Goal: Transaction & Acquisition: Book appointment/travel/reservation

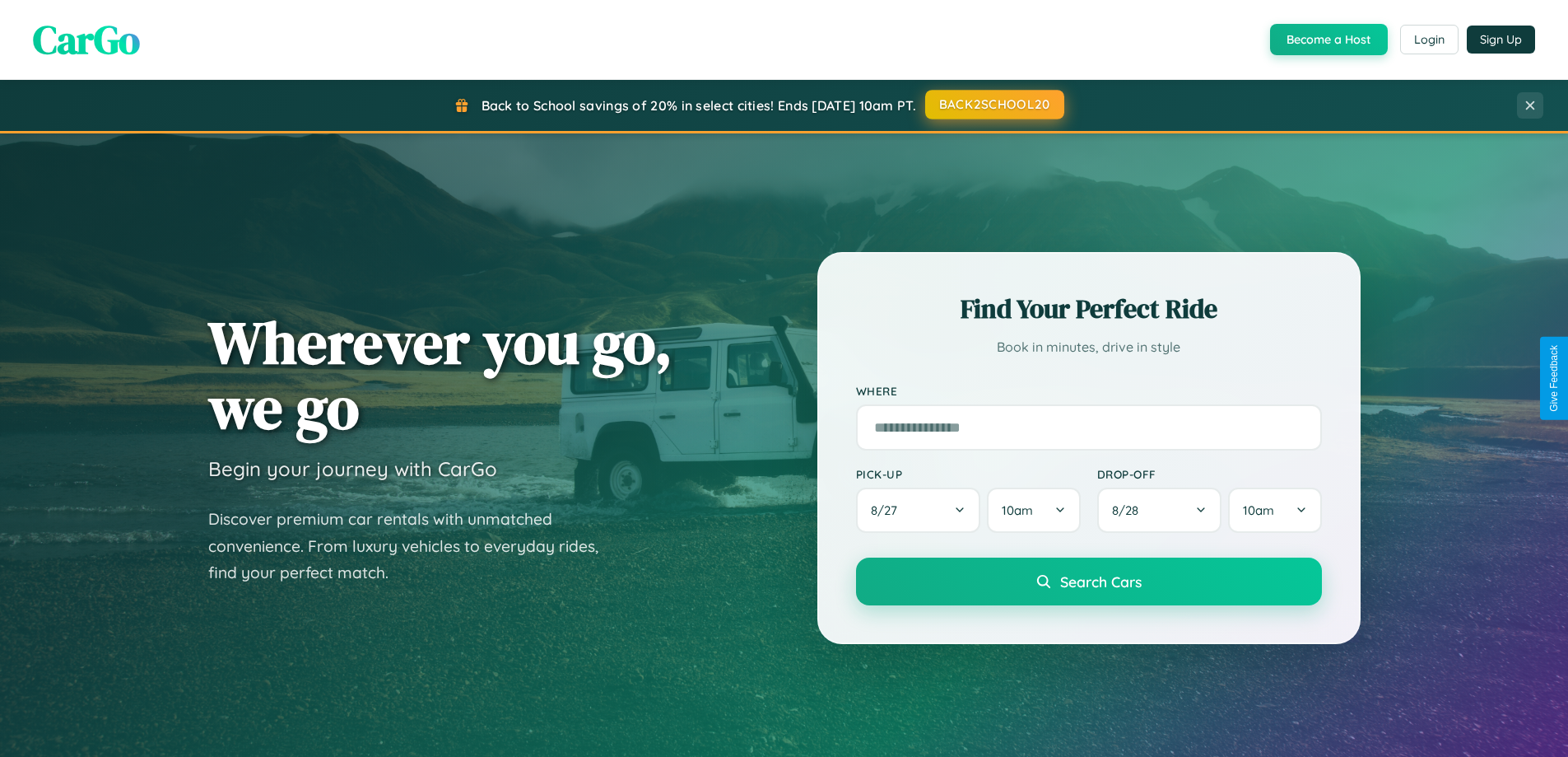
click at [994, 106] on button "BACK2SCHOOL20" at bounding box center [995, 105] width 139 height 30
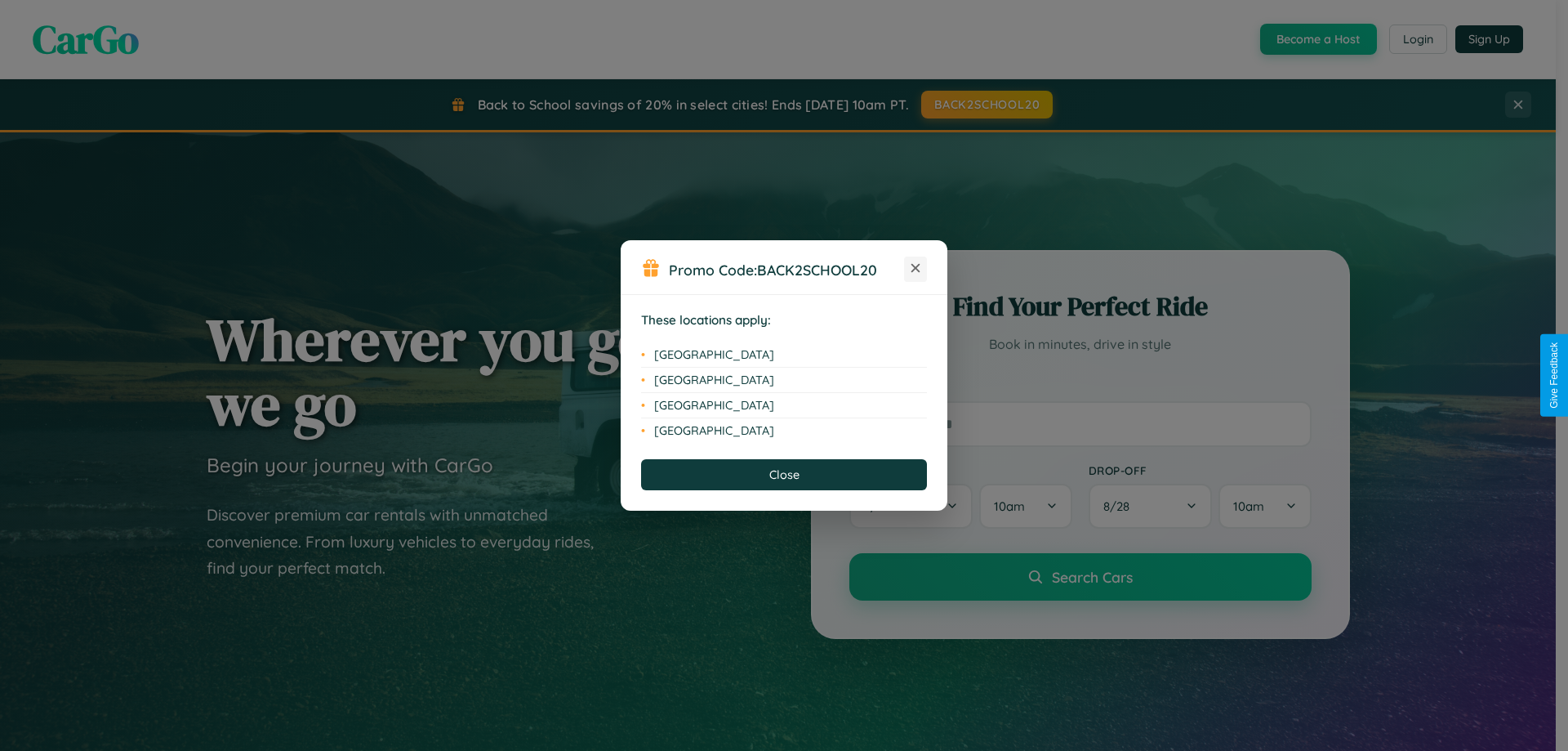
click at [915, 268] on icon at bounding box center [916, 268] width 9 height 9
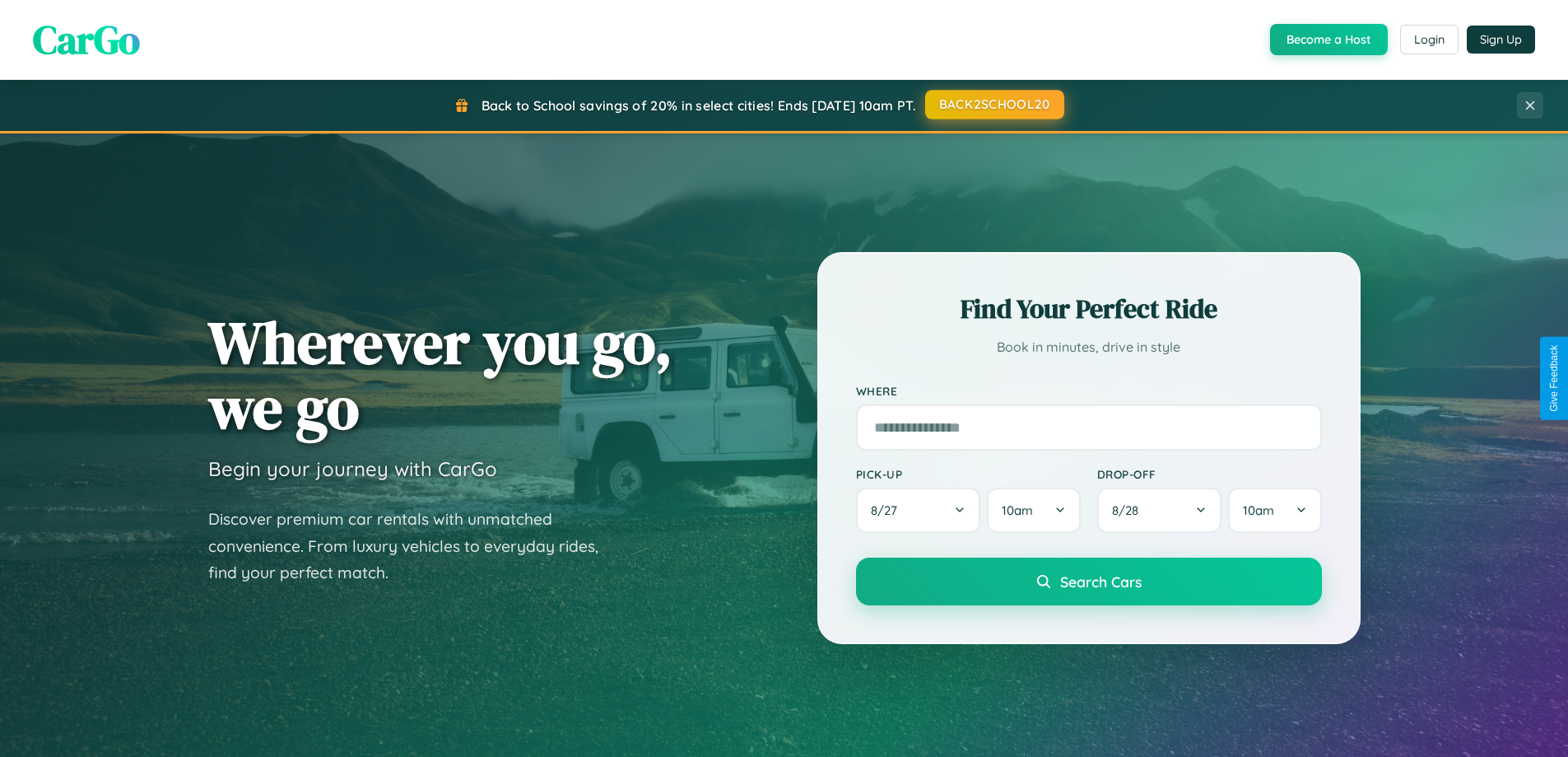
click at [994, 105] on button "BACK2SCHOOL20" at bounding box center [995, 105] width 139 height 30
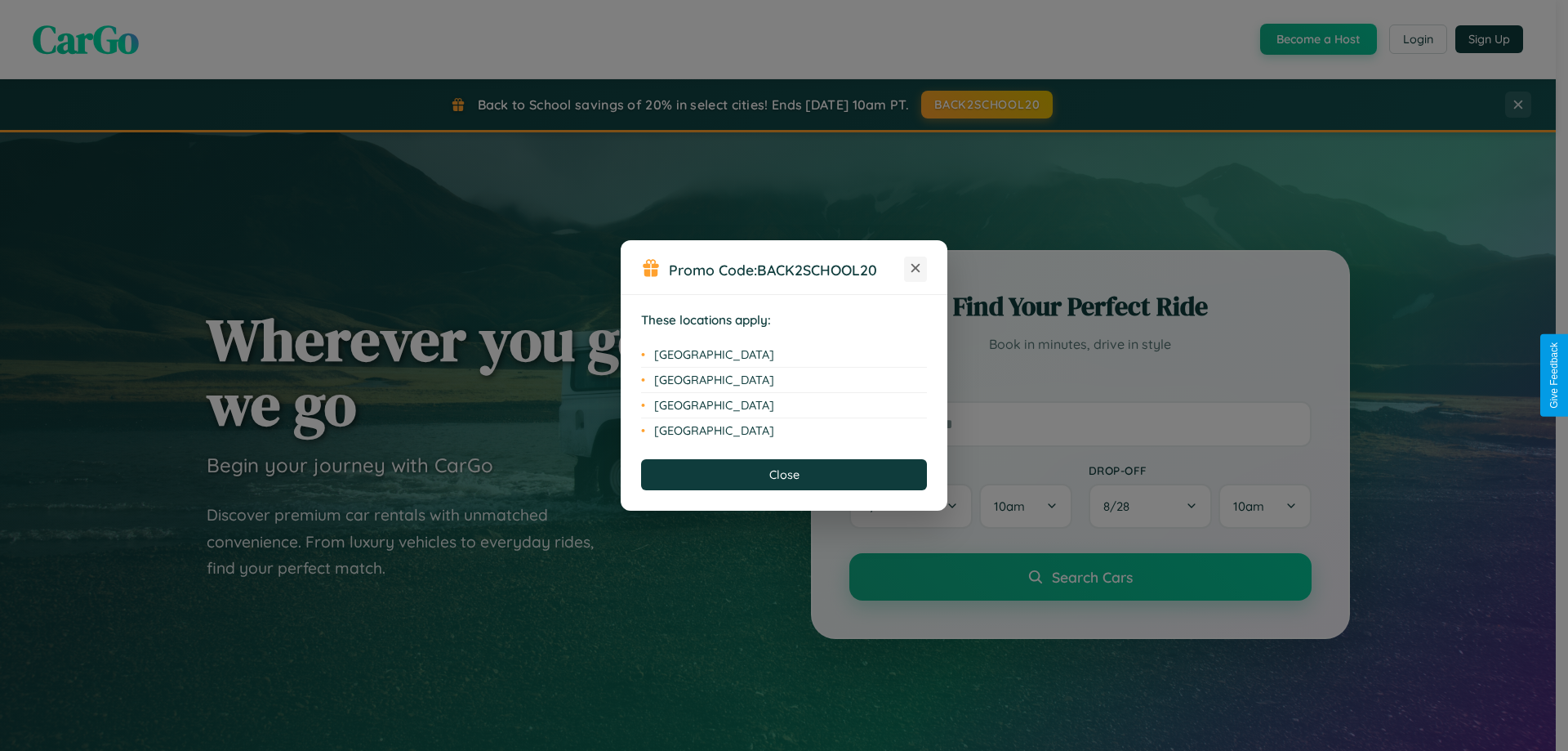
click at [915, 268] on icon at bounding box center [916, 268] width 9 height 9
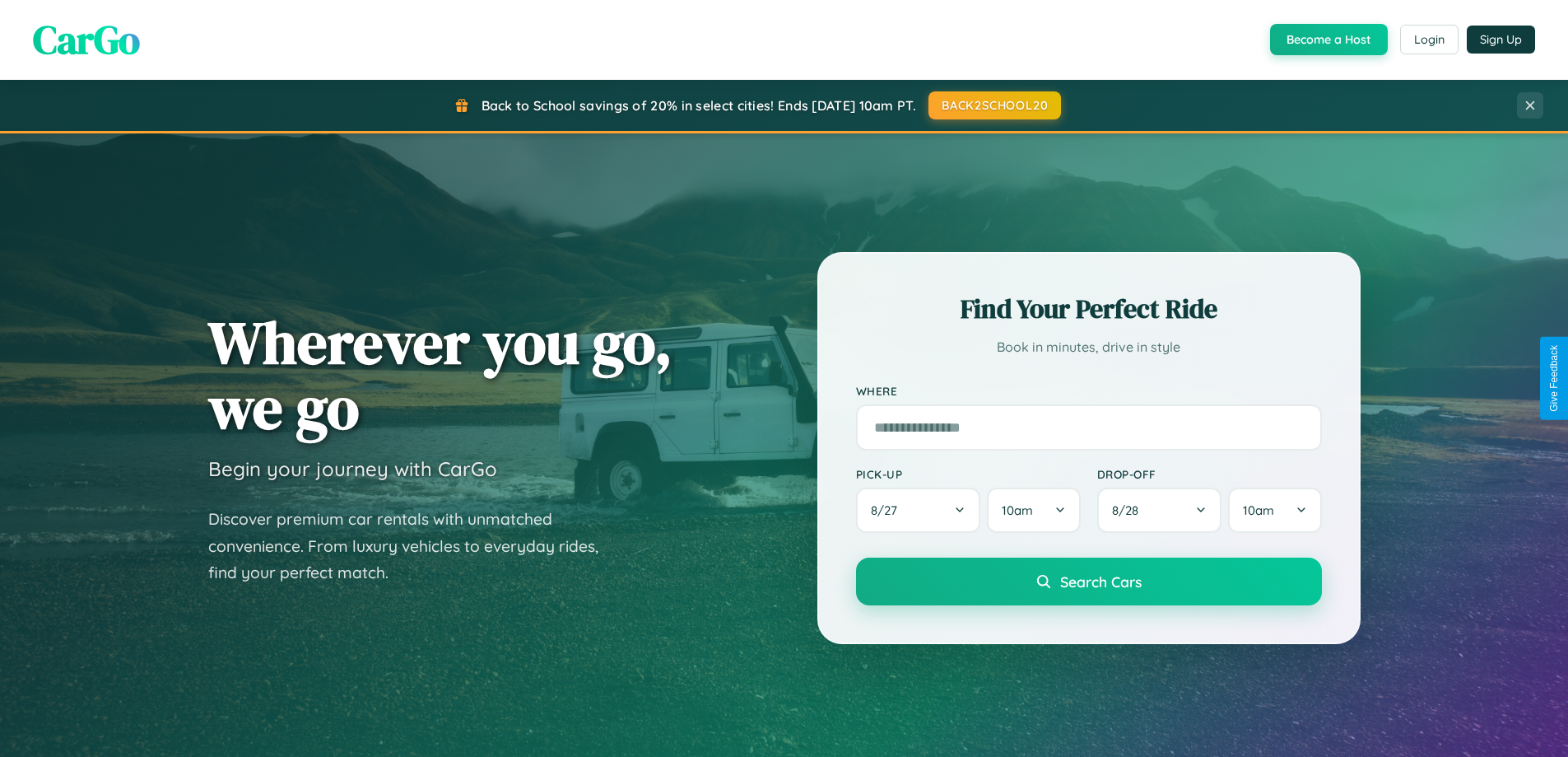
scroll to position [48, 0]
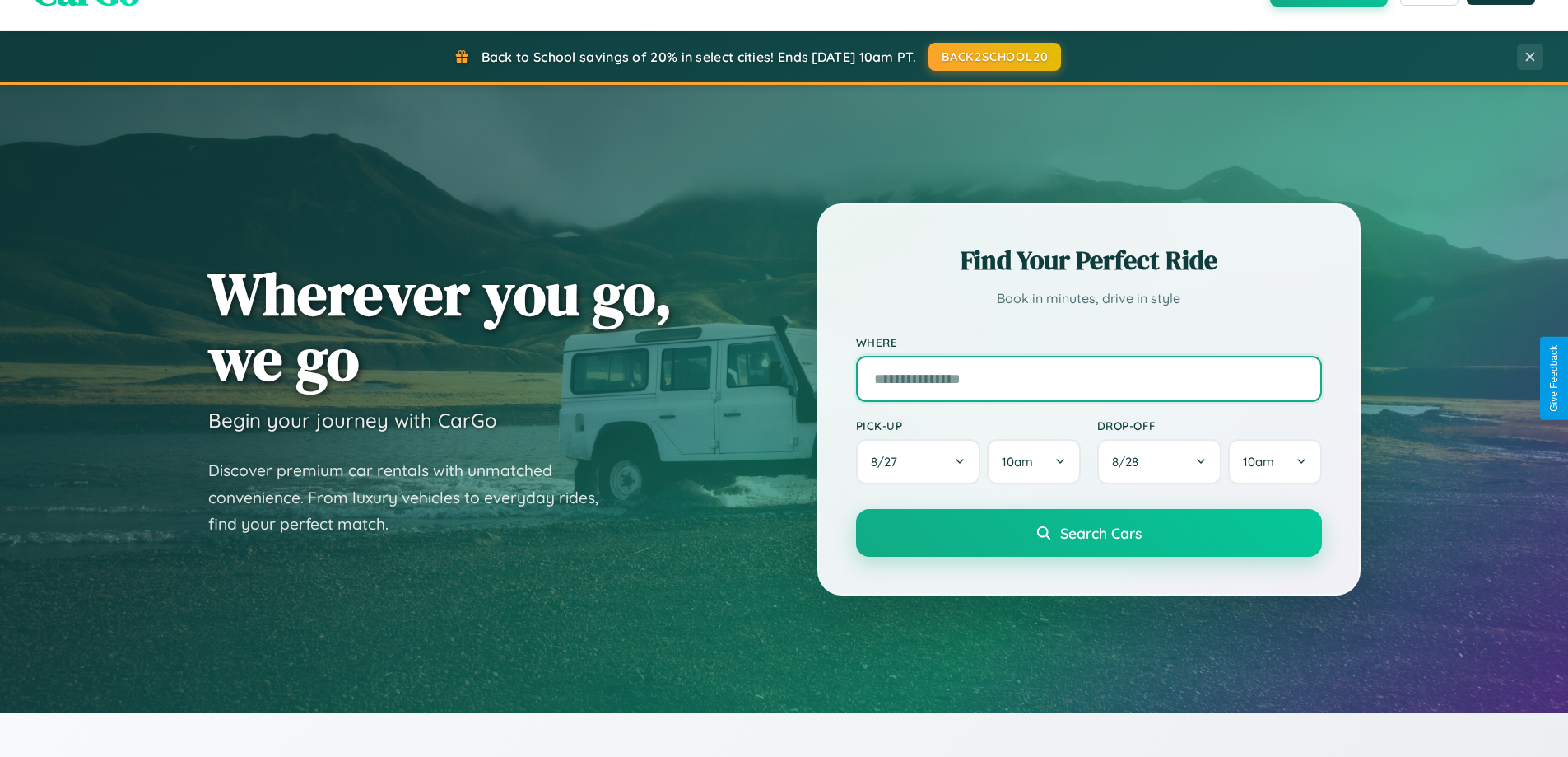
click at [1088, 378] on input "text" at bounding box center [1088, 379] width 466 height 46
type input "**********"
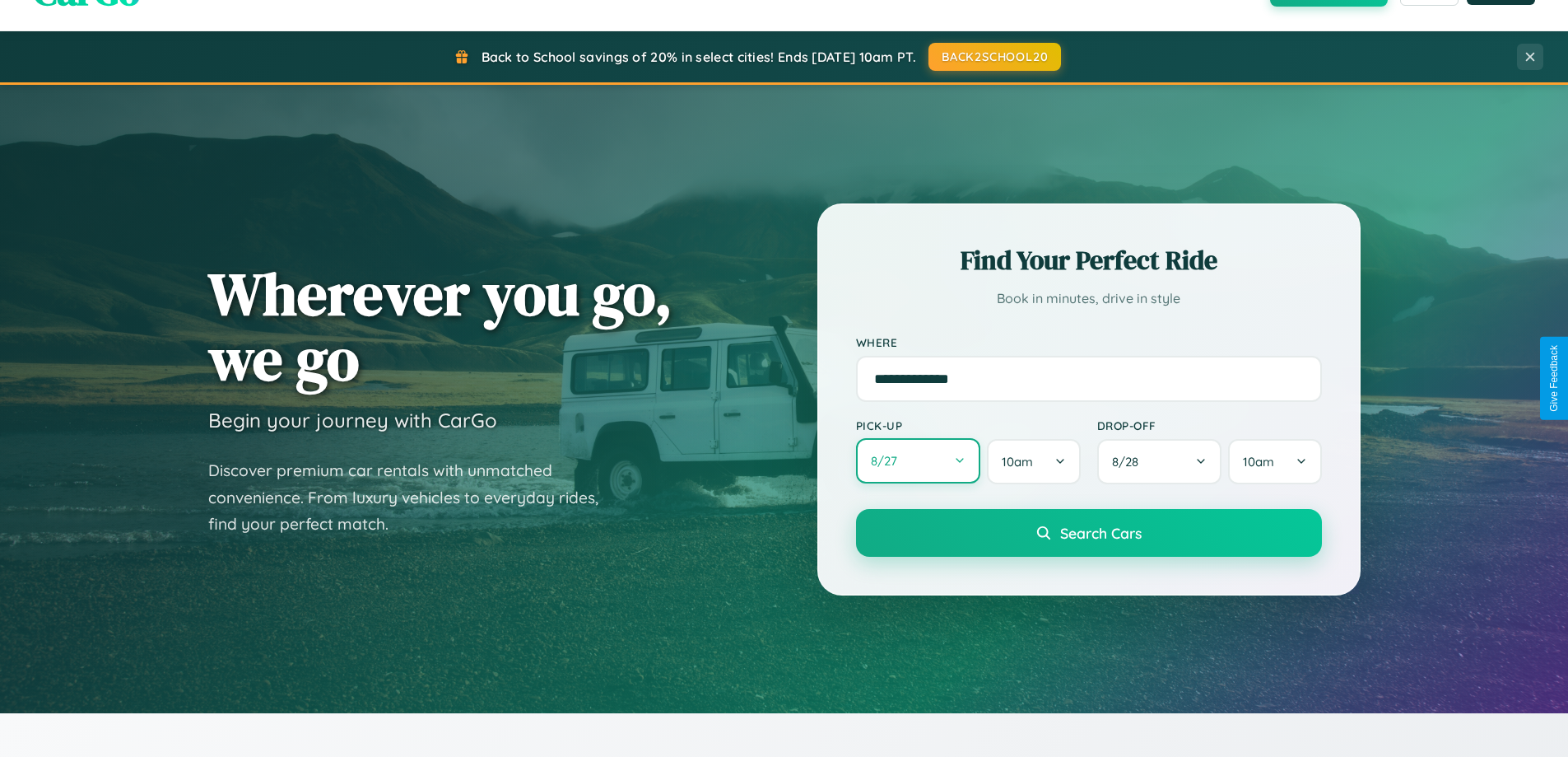
click at [918, 461] on button "8 / 27" at bounding box center [918, 461] width 125 height 45
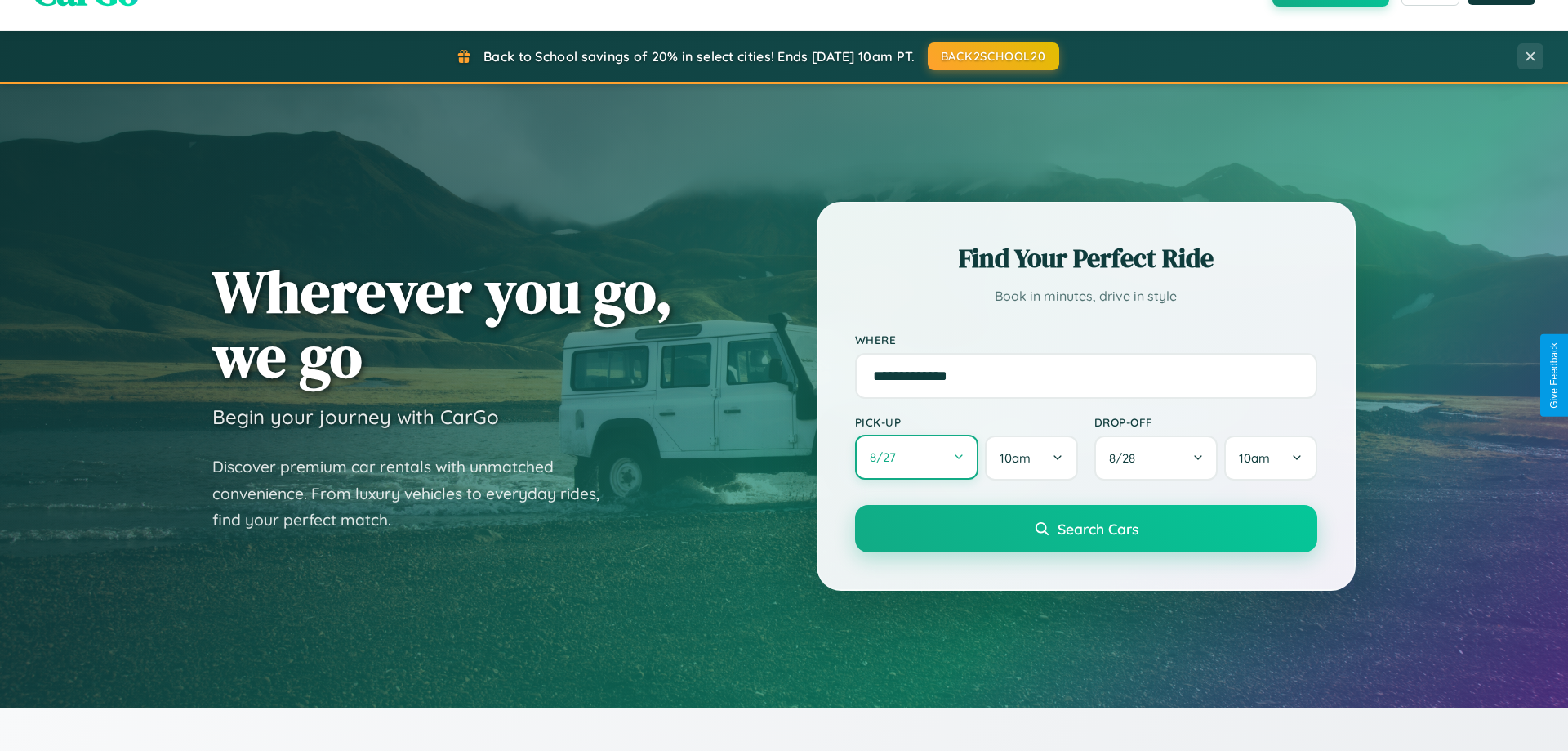
select select "*"
select select "****"
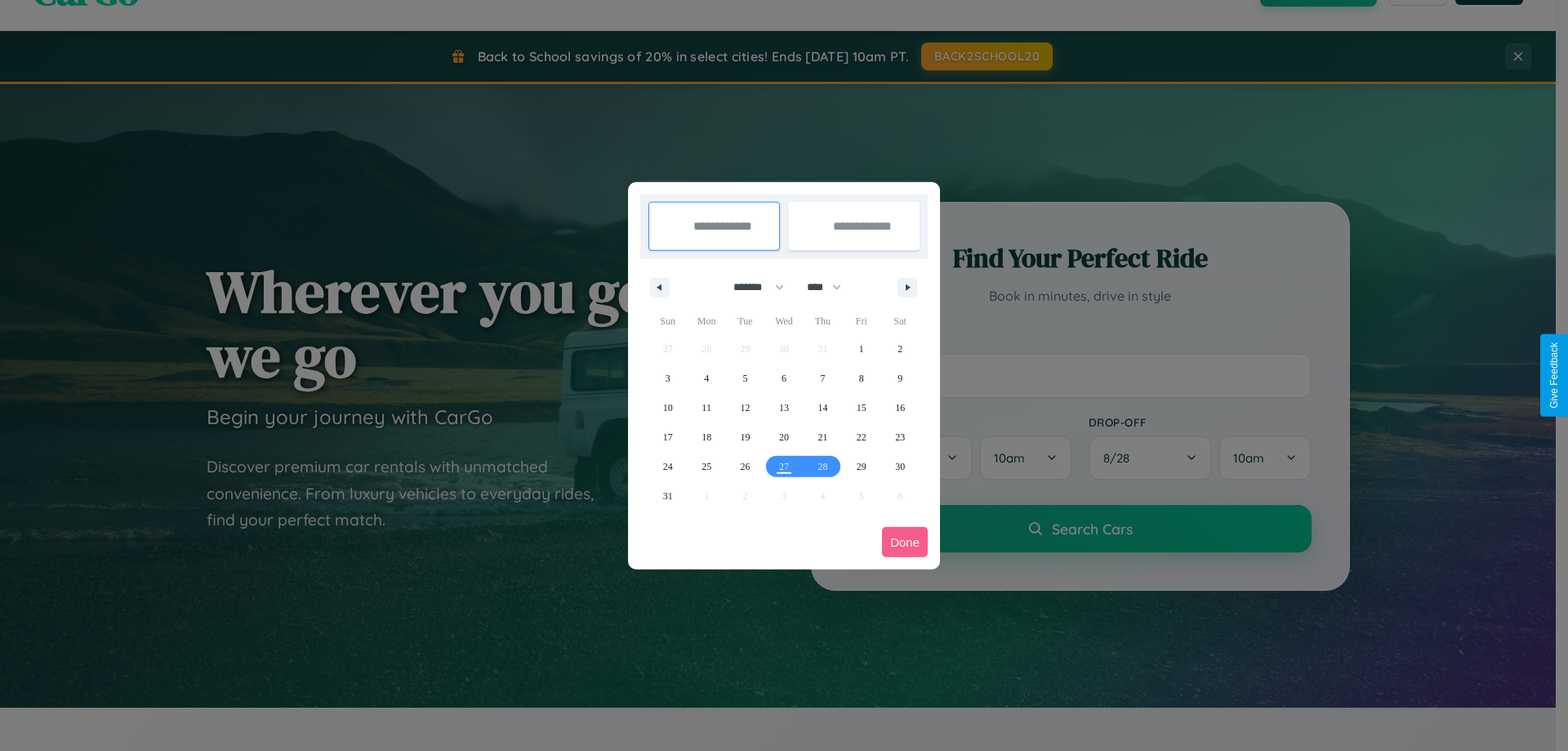
drag, startPoint x: 752, startPoint y: 287, endPoint x: 784, endPoint y: 327, distance: 51.2
click at [752, 287] on select "******* ******** ***** ***** *** **** **** ****** ********* ******* ******** **…" at bounding box center [756, 287] width 70 height 27
select select "*"
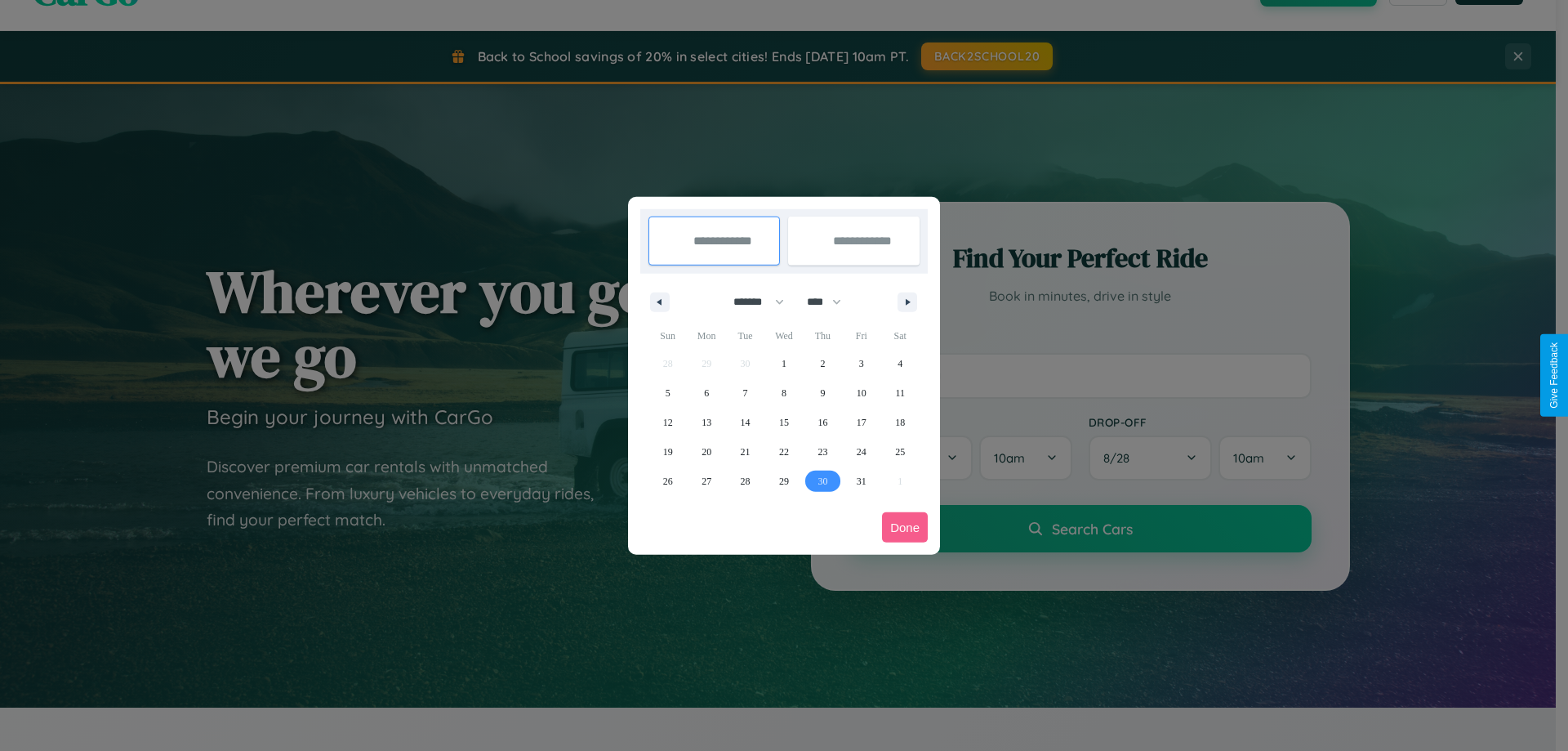
click at [823, 481] on span "30" at bounding box center [823, 481] width 10 height 29
type input "**********"
click at [907, 302] on icon "button" at bounding box center [910, 302] width 8 height 6
select select "**"
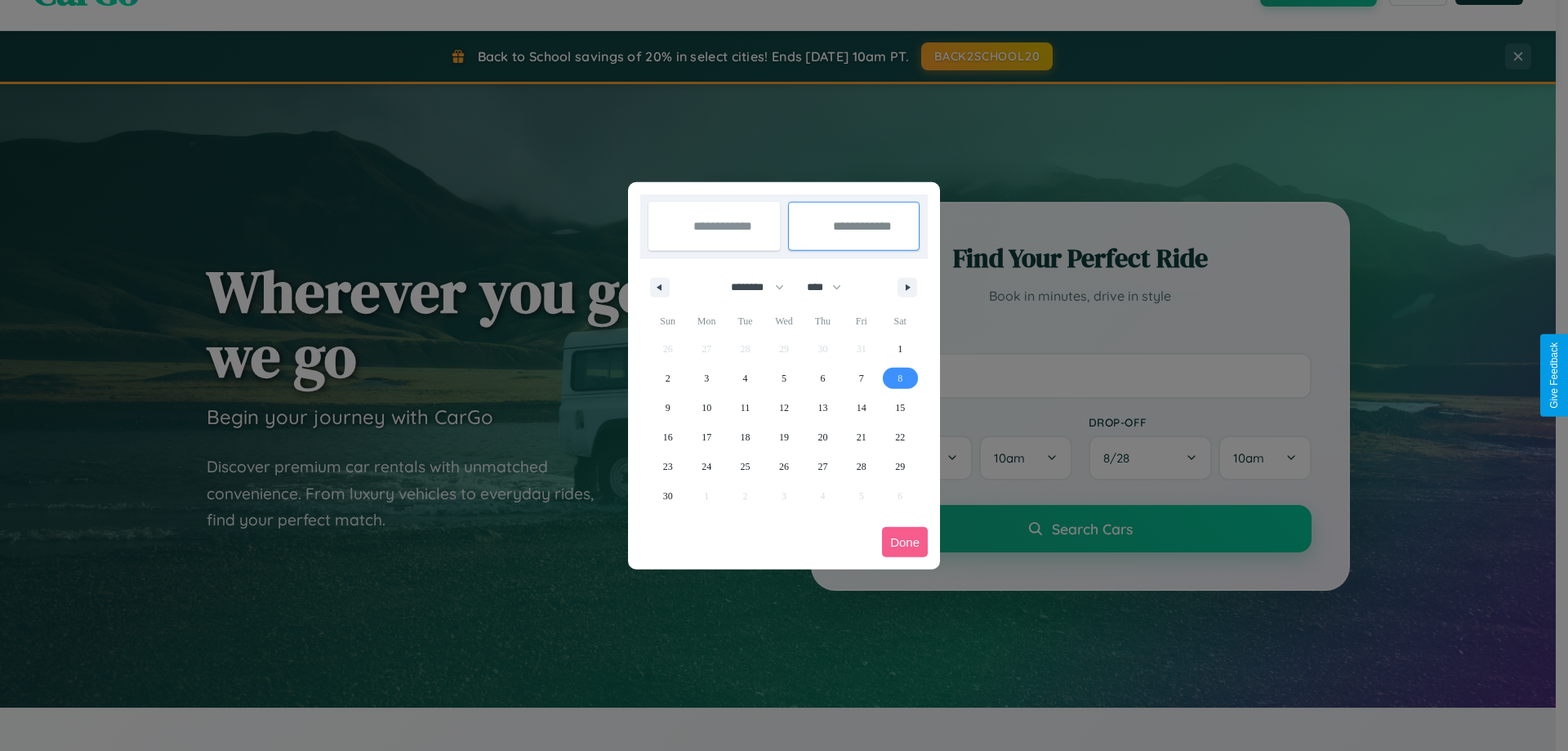
click at [900, 378] on span "8" at bounding box center [900, 378] width 5 height 29
type input "**********"
select select "*"
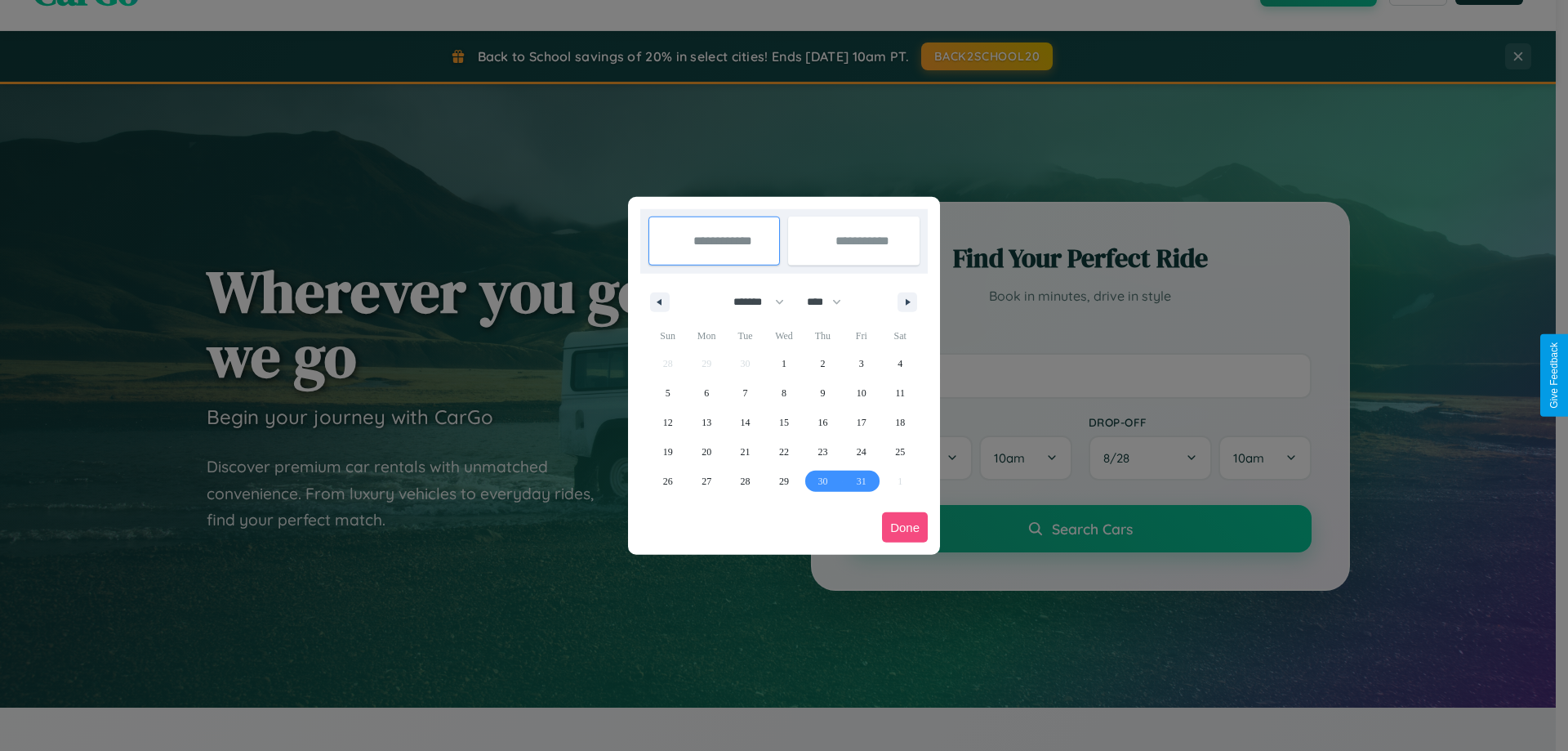
click at [905, 527] on button "Done" at bounding box center [905, 527] width 46 height 30
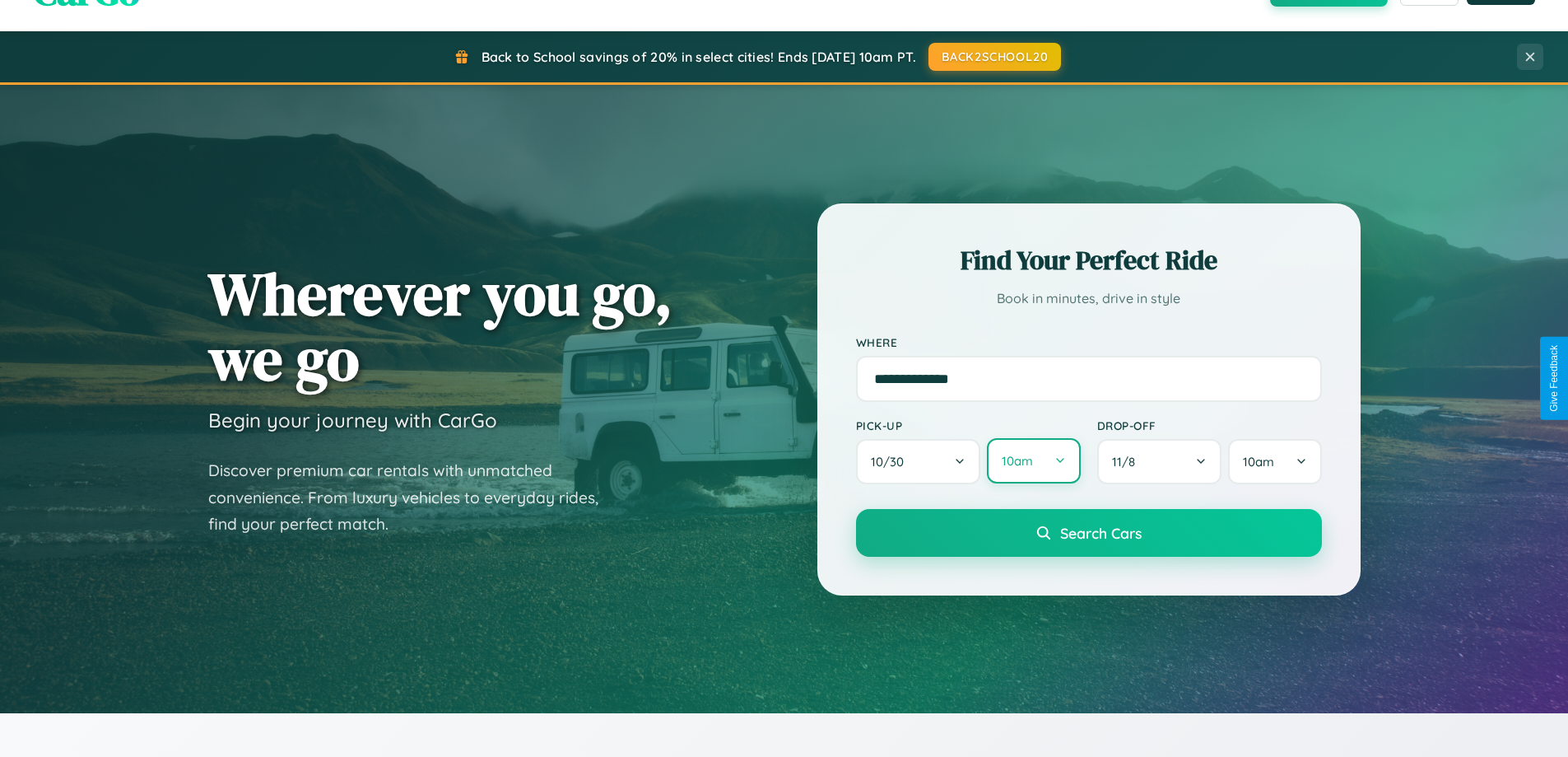
click at [1033, 462] on button "10am" at bounding box center [1034, 461] width 93 height 45
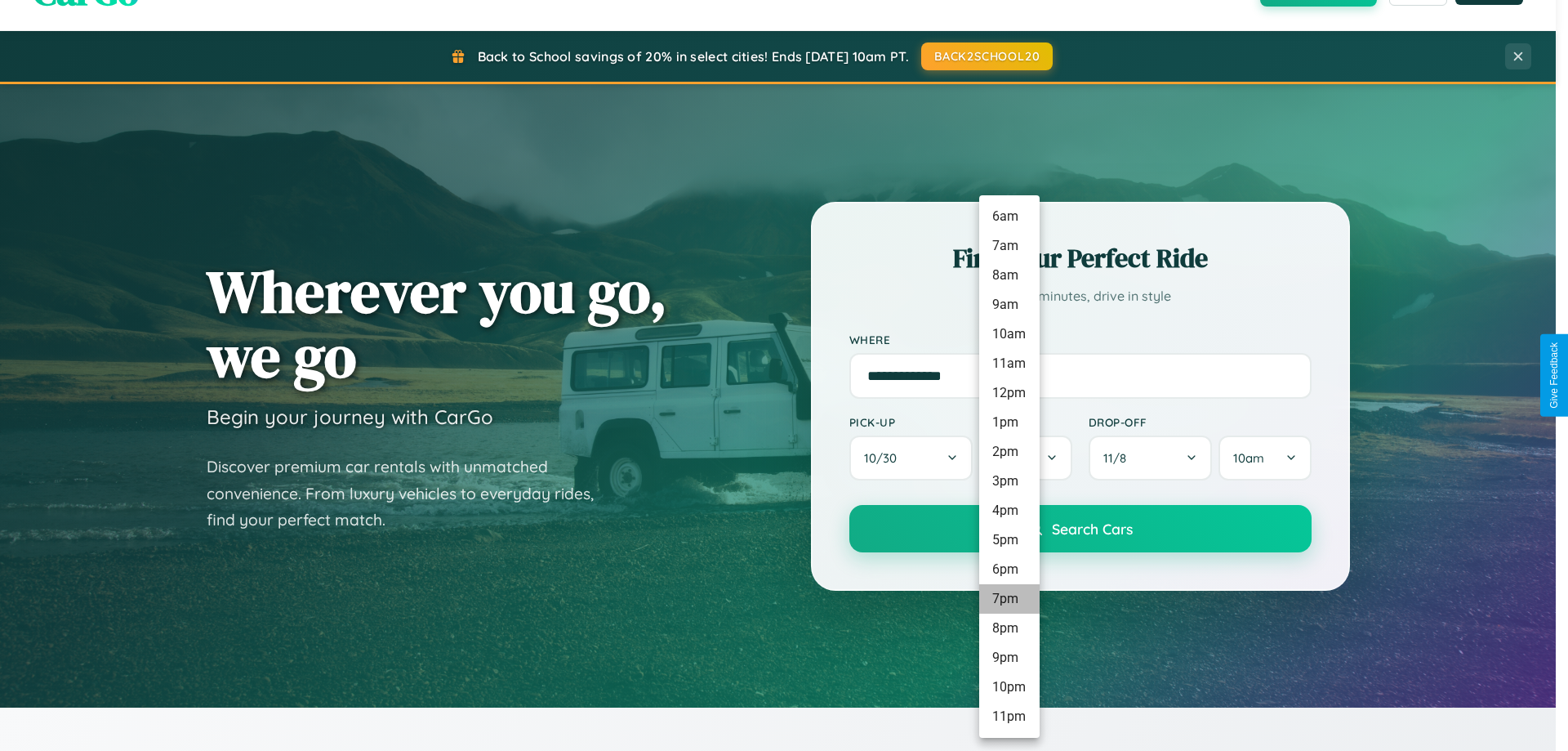
click at [1009, 598] on li "7pm" at bounding box center [1010, 598] width 61 height 29
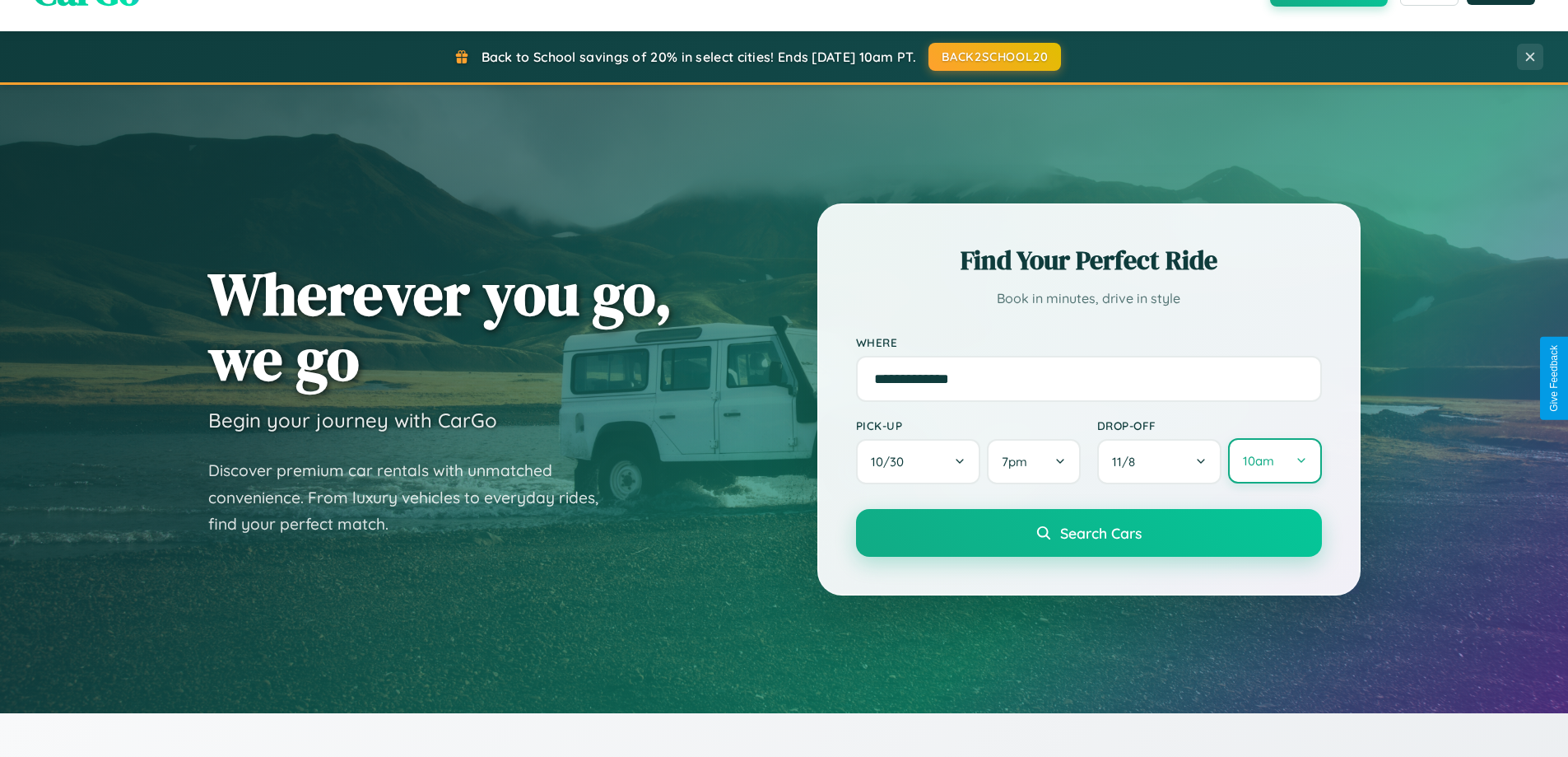
click at [1274, 461] on button "10am" at bounding box center [1274, 461] width 93 height 45
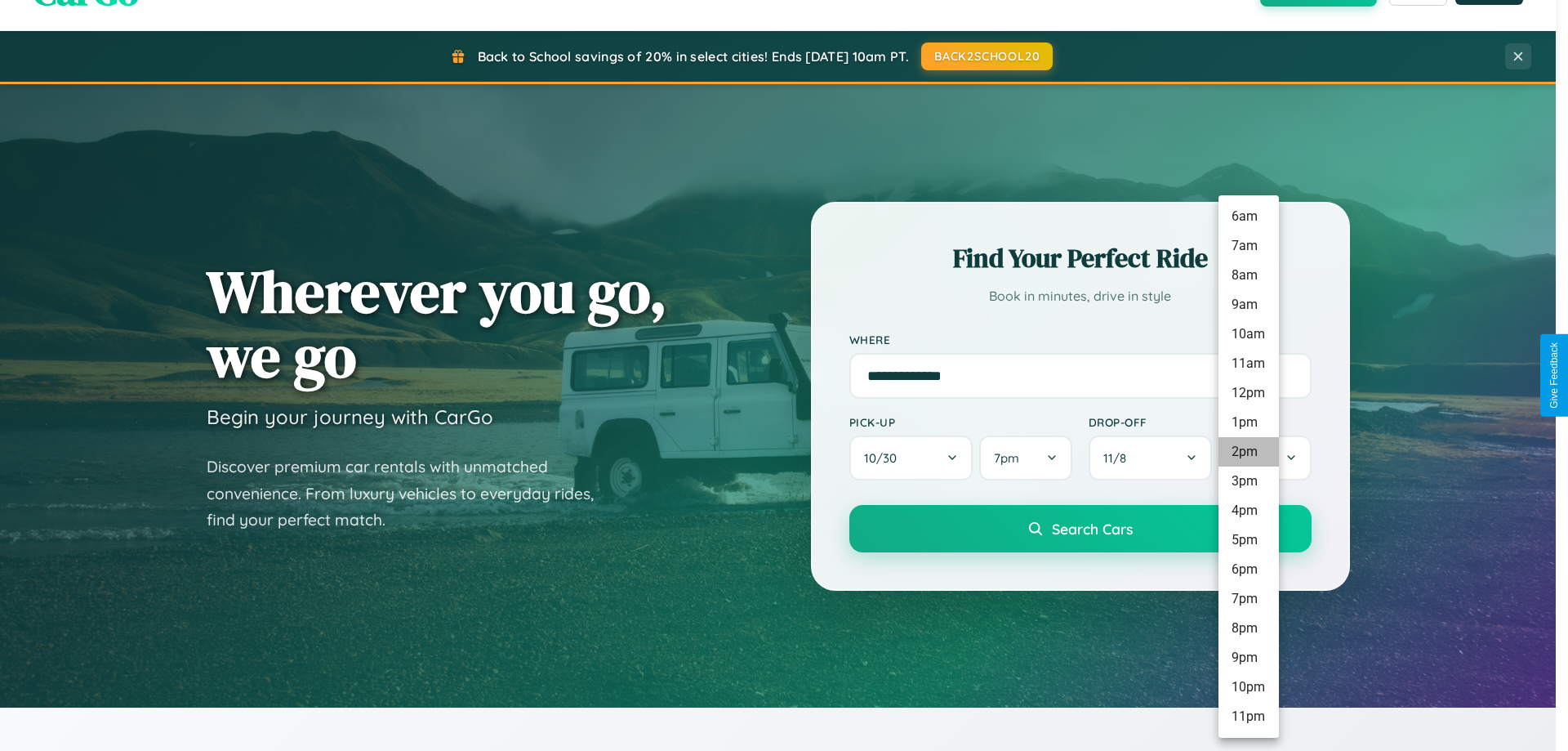
click at [1248, 451] on li "2pm" at bounding box center [1249, 451] width 61 height 29
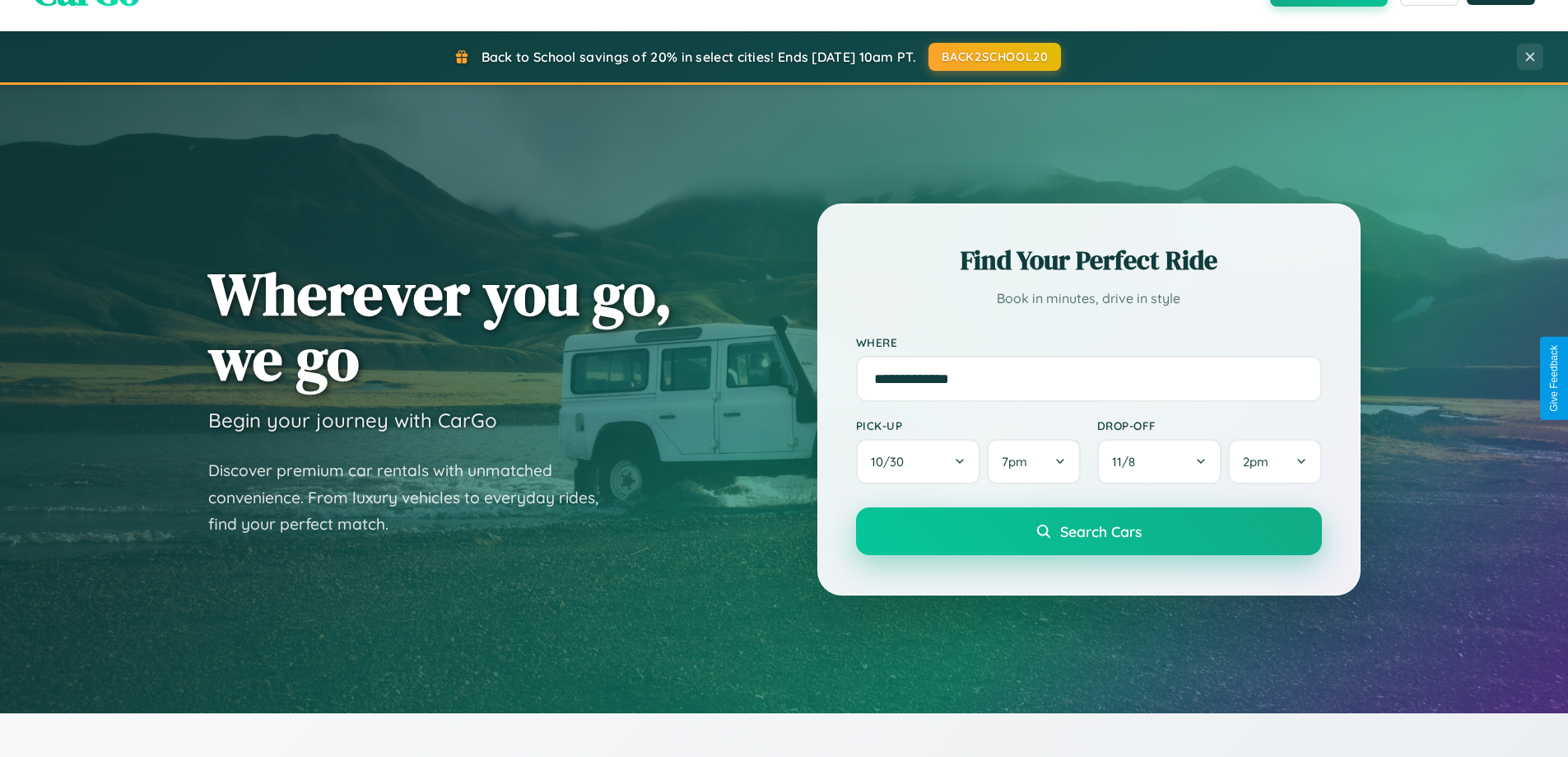
click at [1088, 532] on span "Search Cars" at bounding box center [1101, 531] width 82 height 19
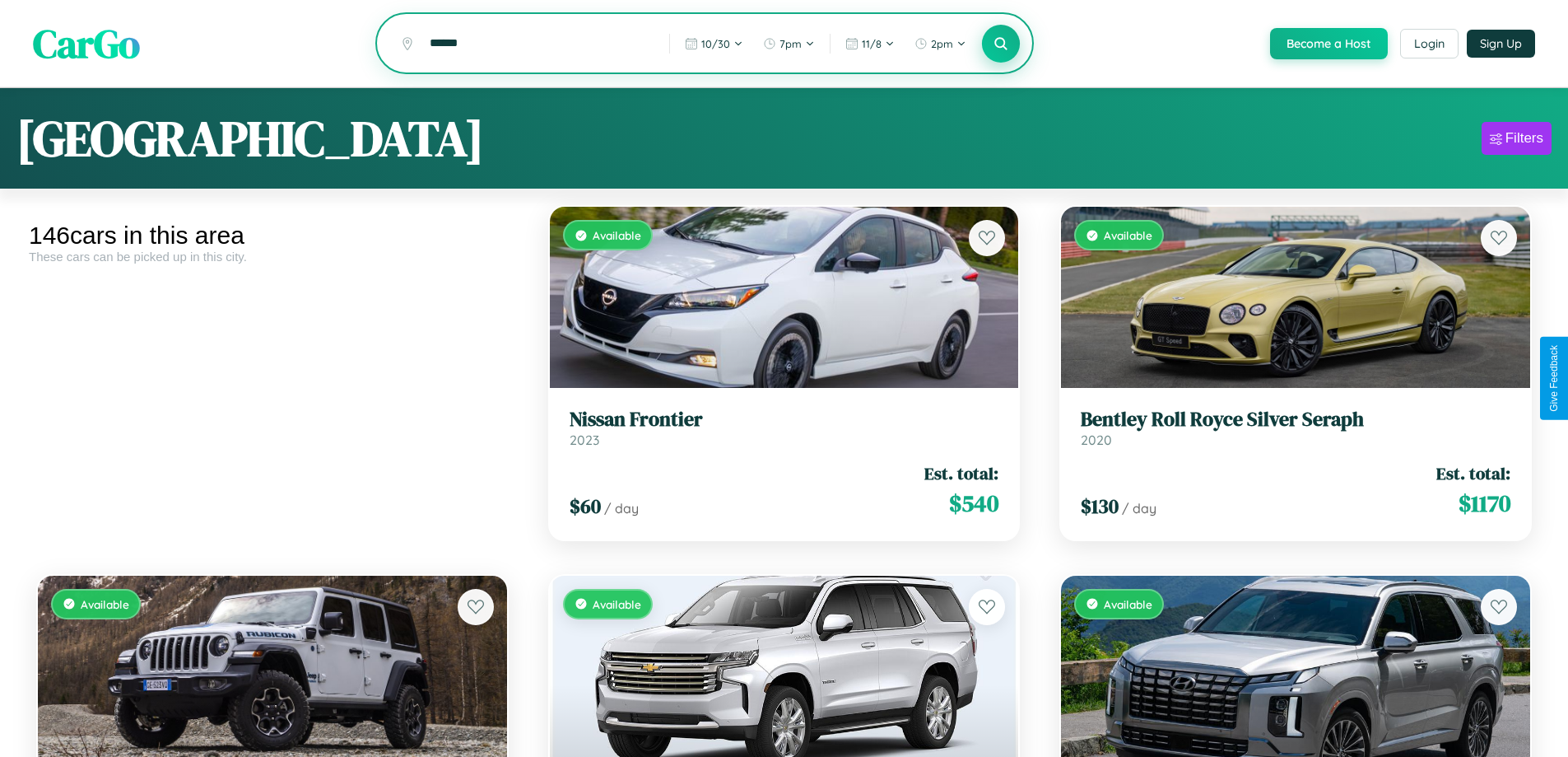
click at [1000, 44] on icon at bounding box center [1001, 43] width 16 height 16
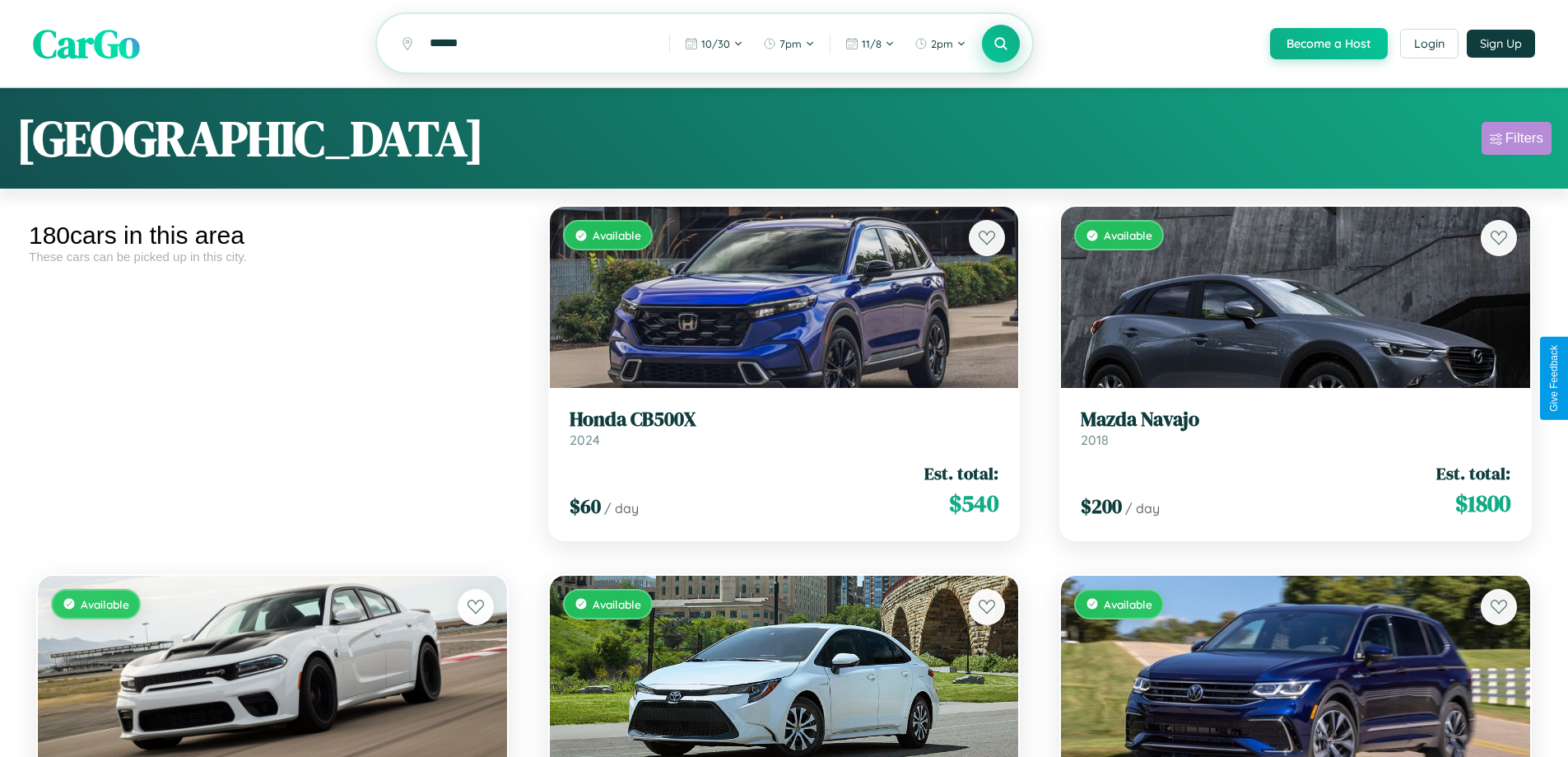
click at [1516, 141] on div "Filters" at bounding box center [1524, 138] width 38 height 17
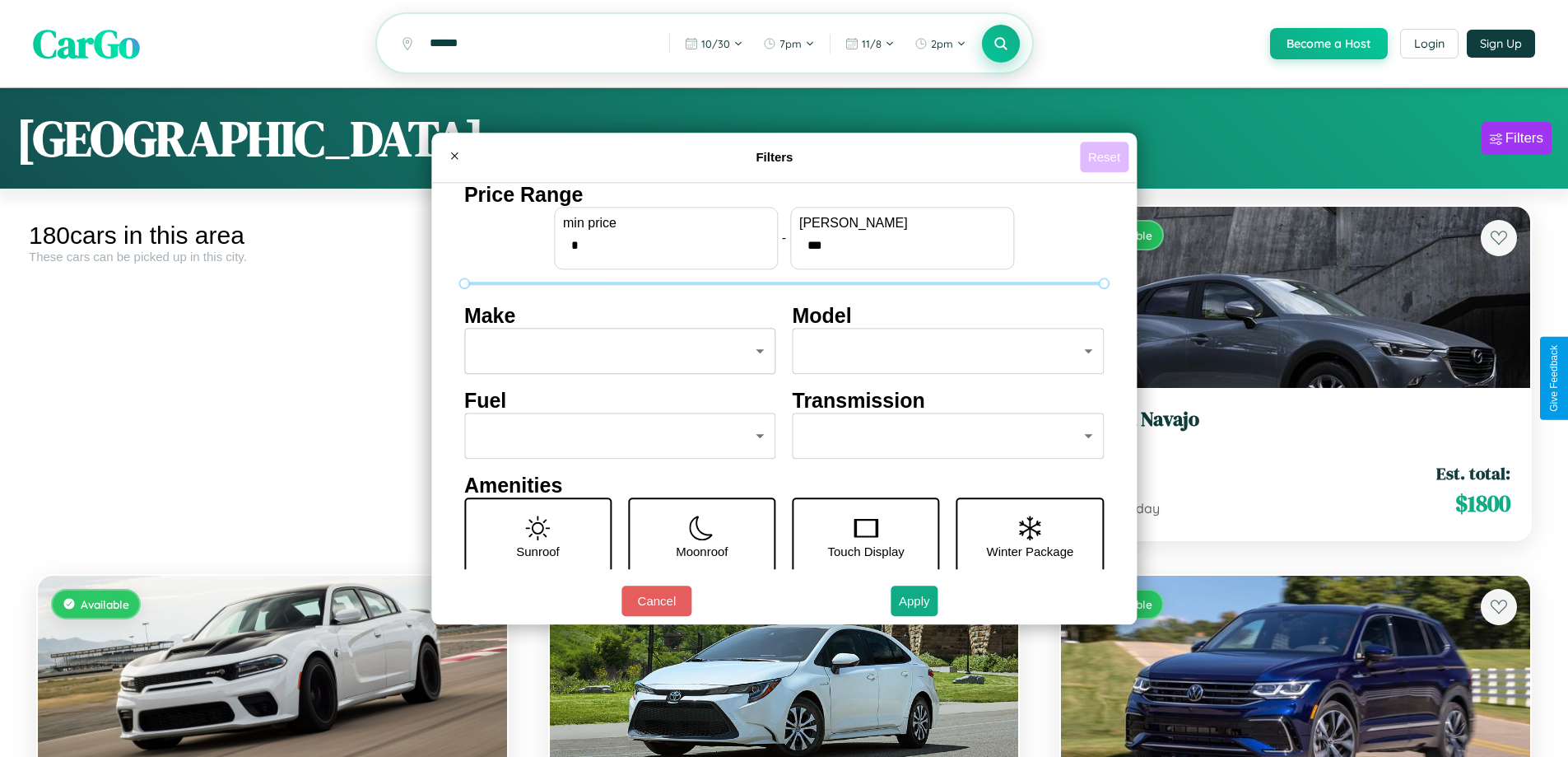
click at [1106, 157] on button "Reset" at bounding box center [1104, 157] width 48 height 31
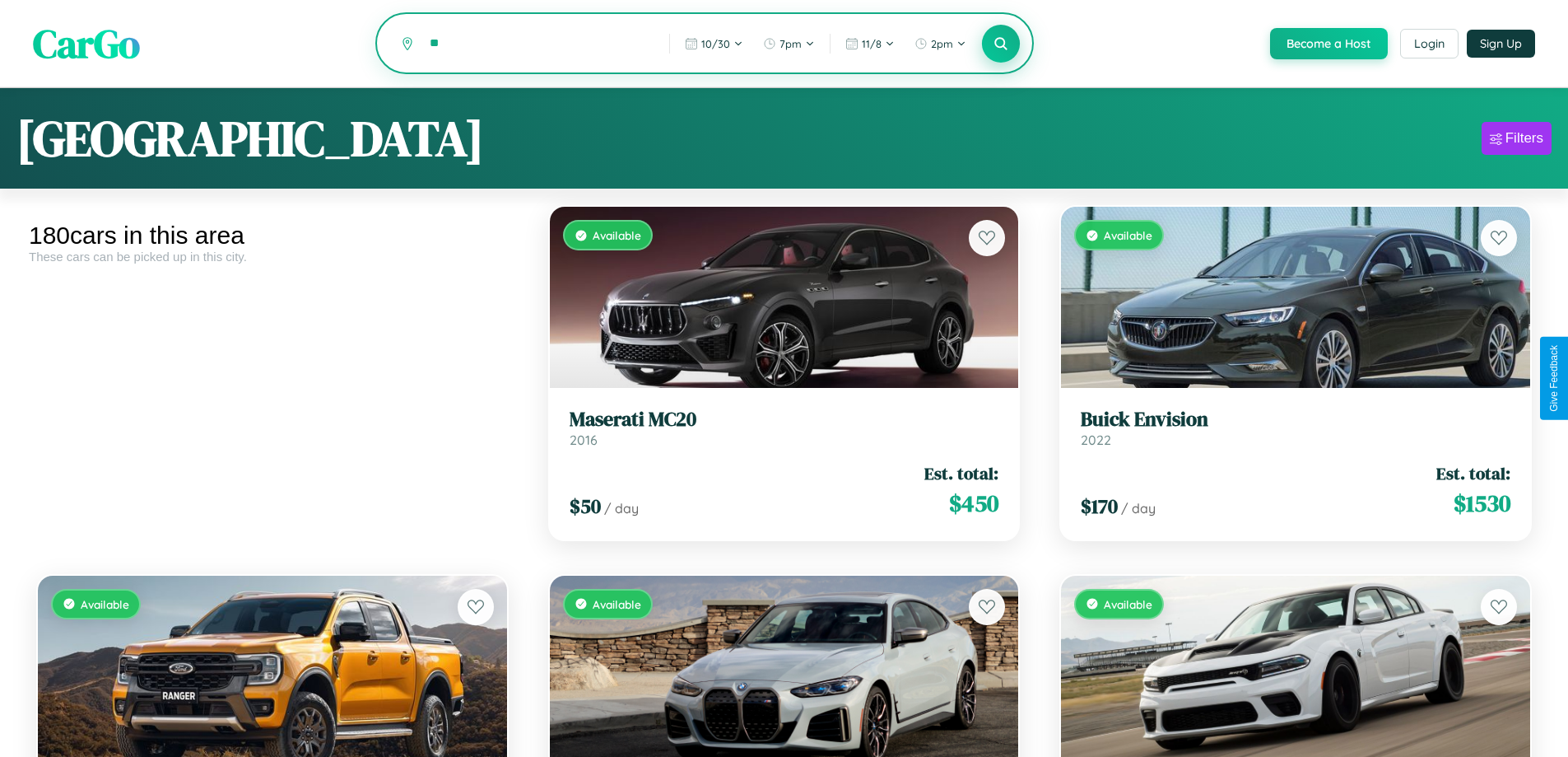
type input "*"
type input "********"
click at [1000, 44] on icon at bounding box center [1001, 43] width 16 height 16
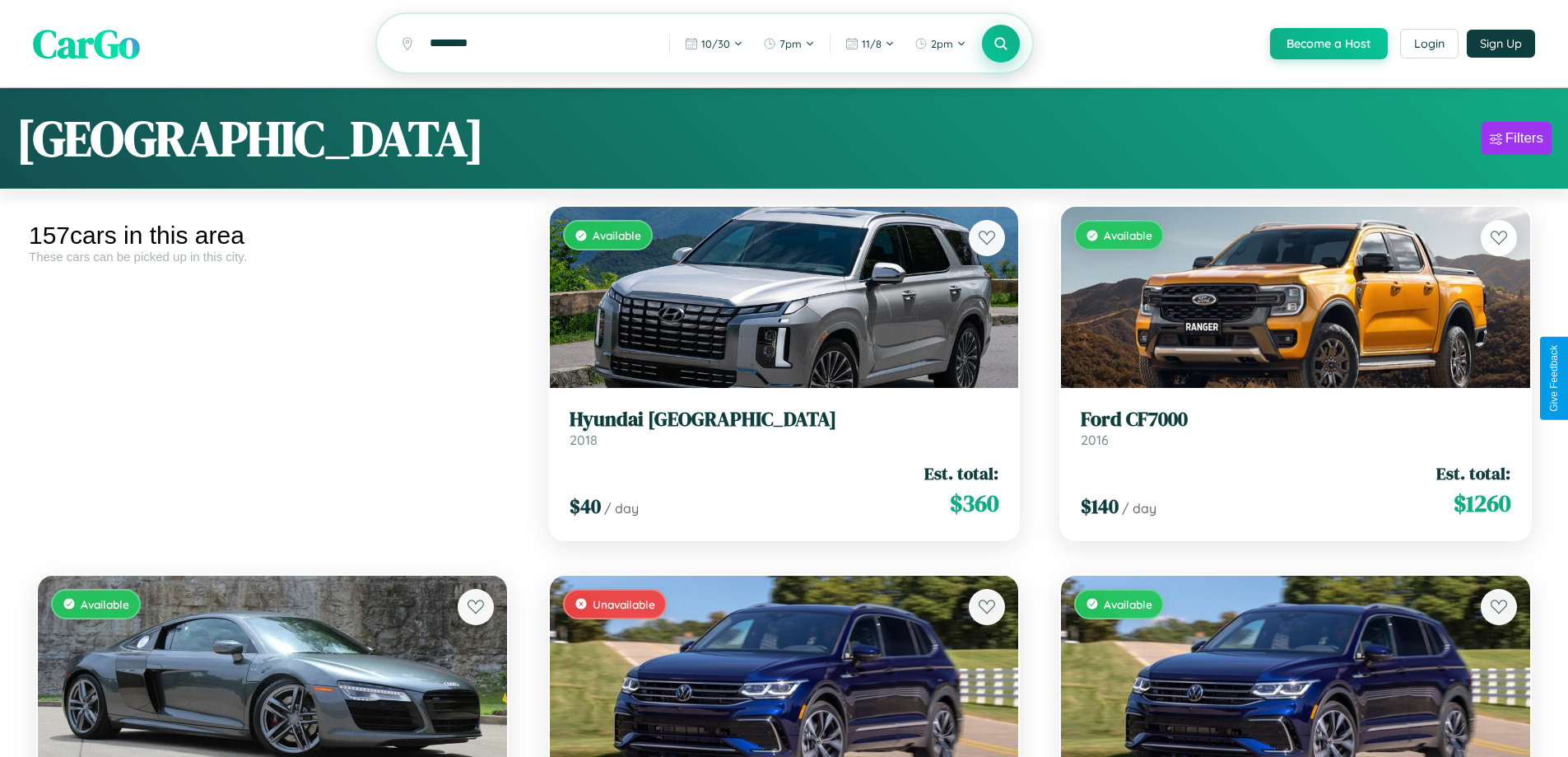
scroll to position [15349, 0]
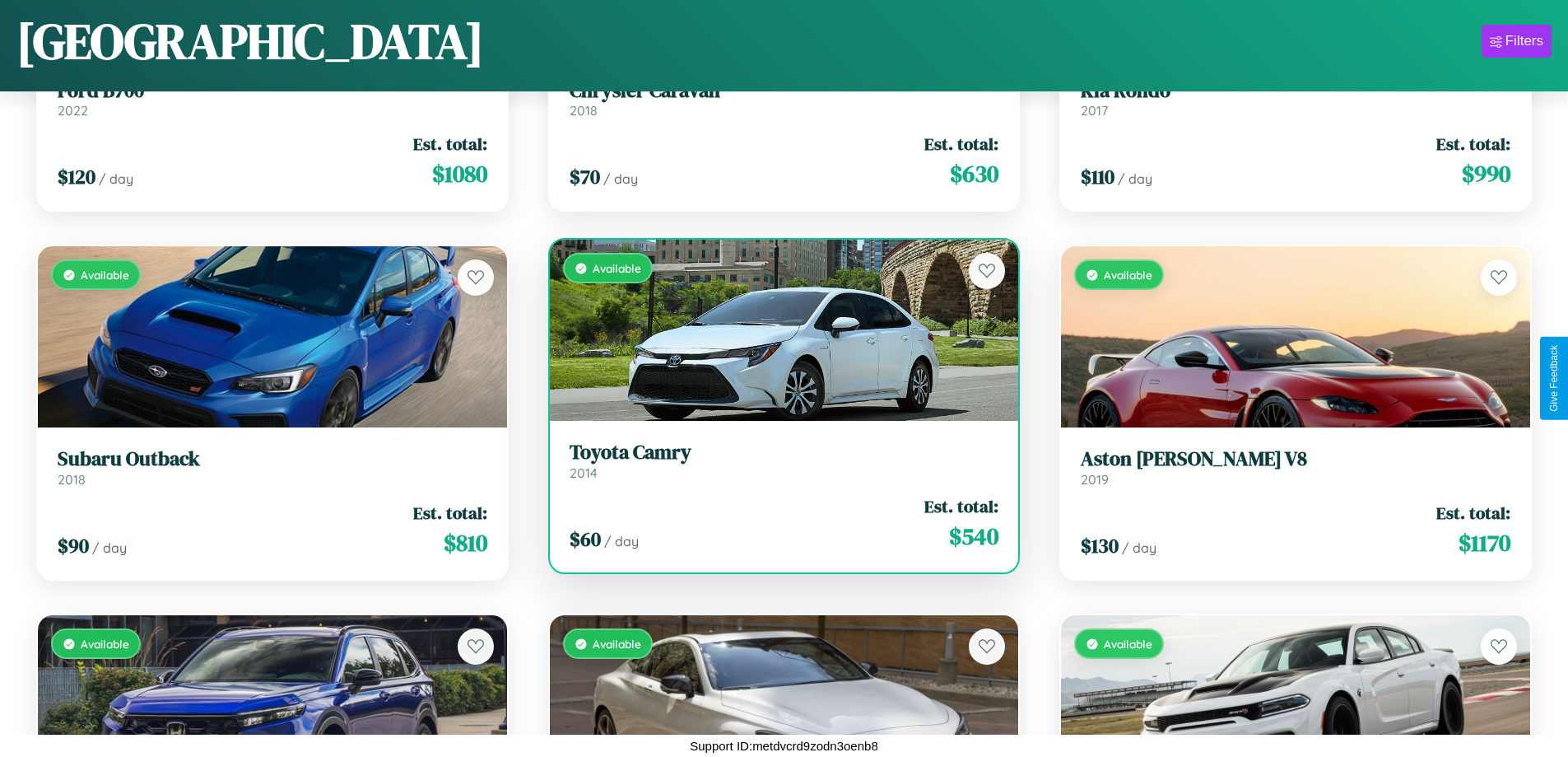
click at [777, 467] on link "Toyota Camry 2014" at bounding box center [784, 461] width 430 height 41
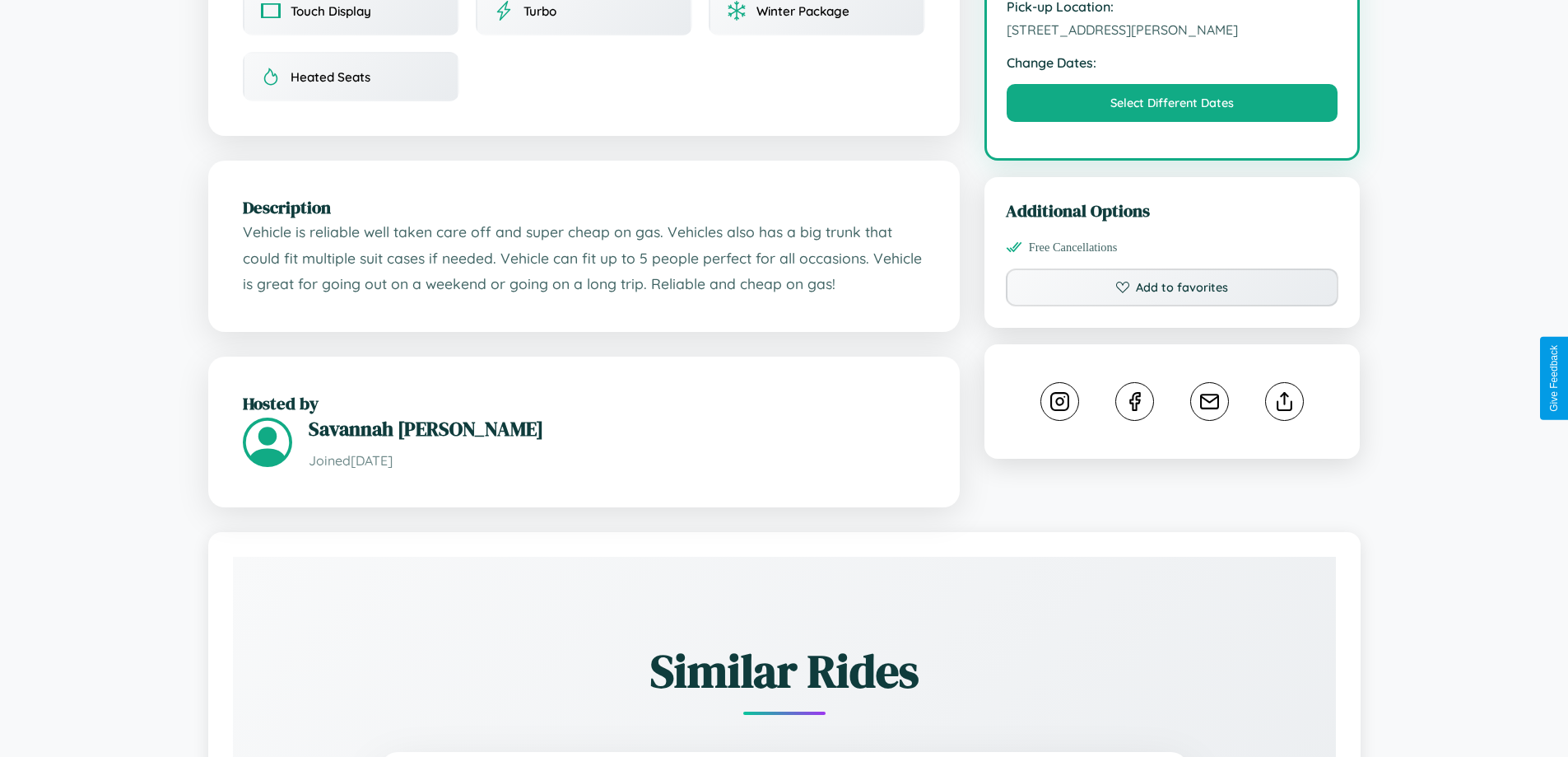
scroll to position [558, 0]
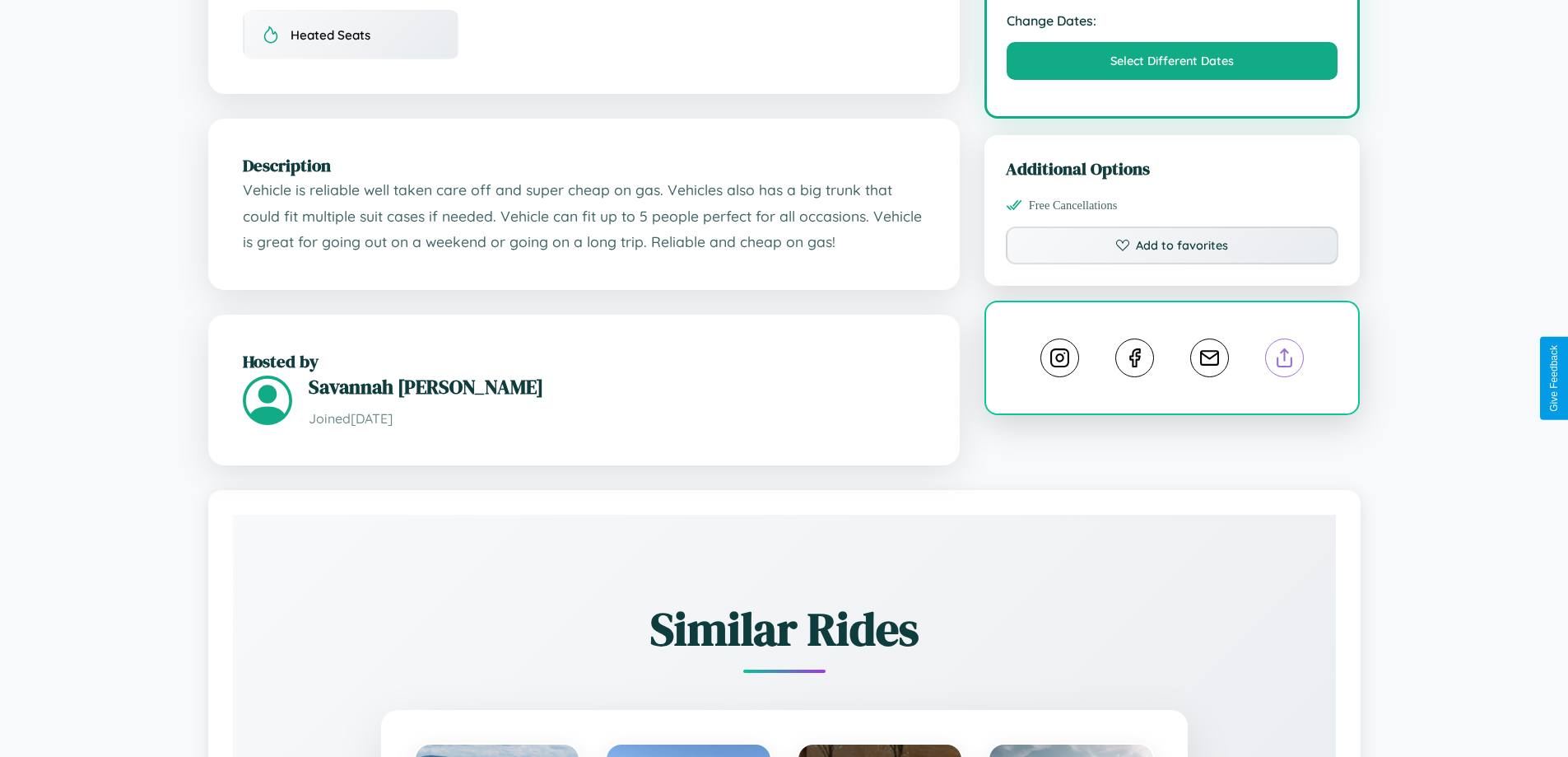
click at [1285, 360] on line at bounding box center [1285, 355] width 0 height 11
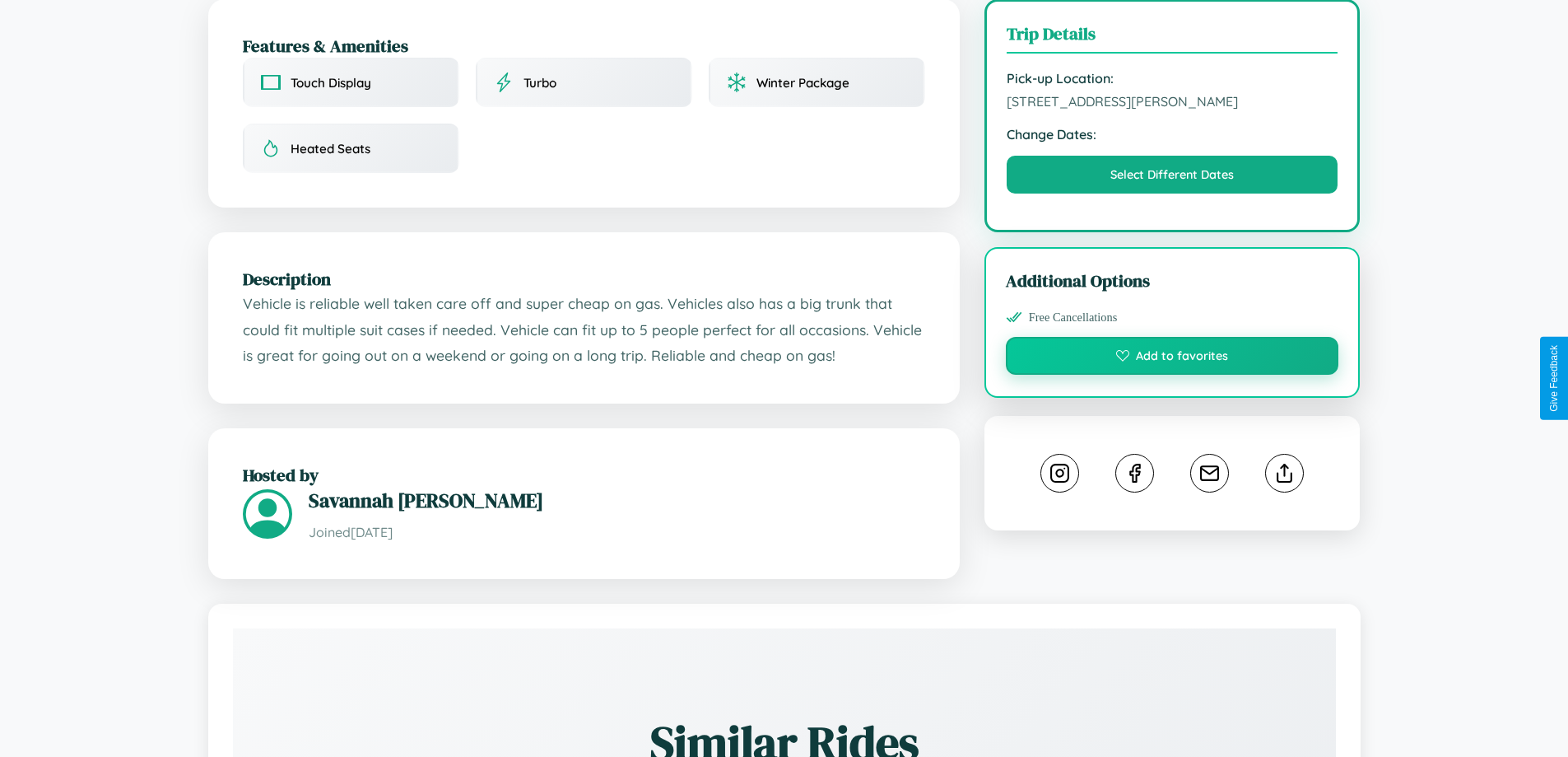
click at [1173, 374] on button "Add to favorites" at bounding box center [1173, 355] width 333 height 38
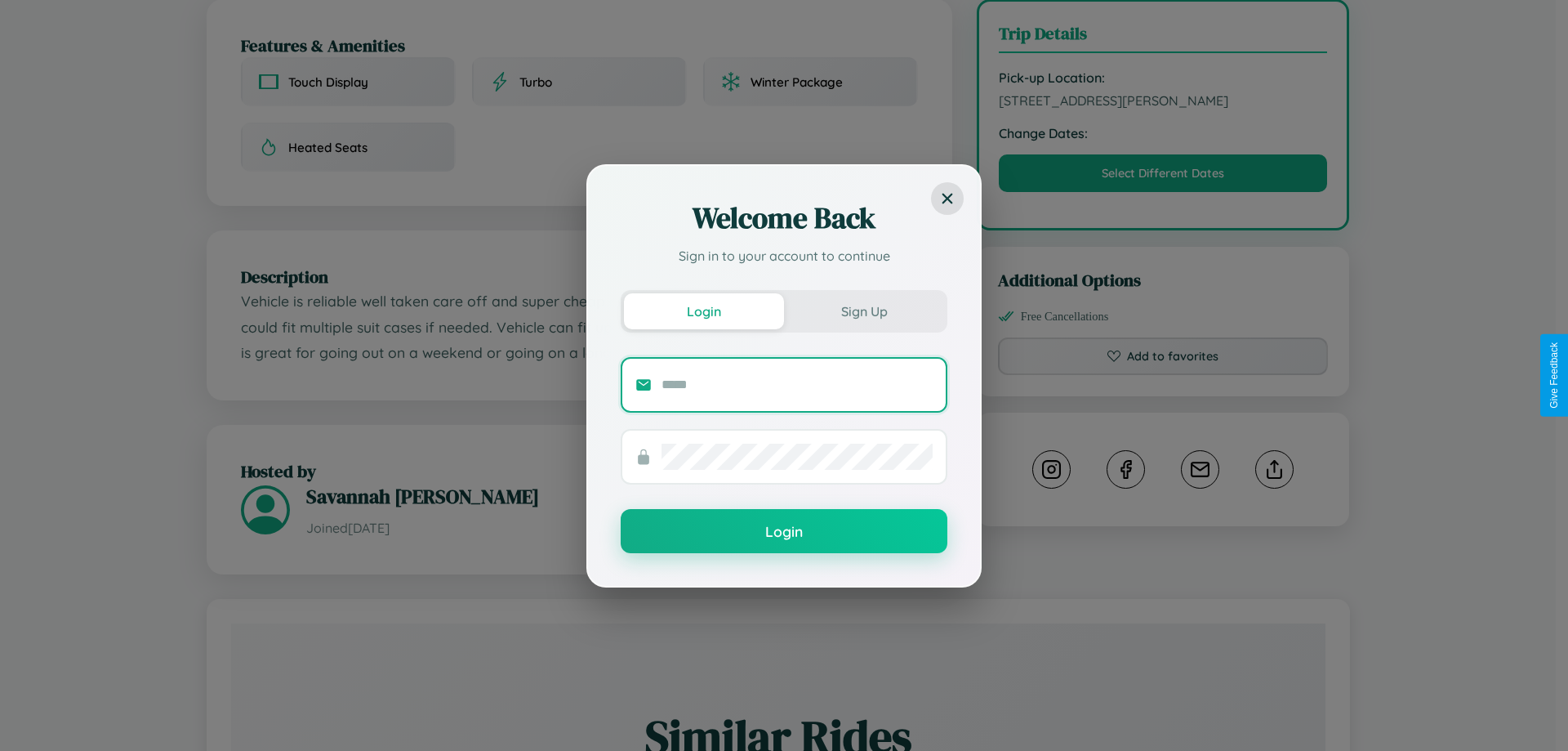
click at [797, 384] on input "text" at bounding box center [797, 384] width 271 height 26
type input "**********"
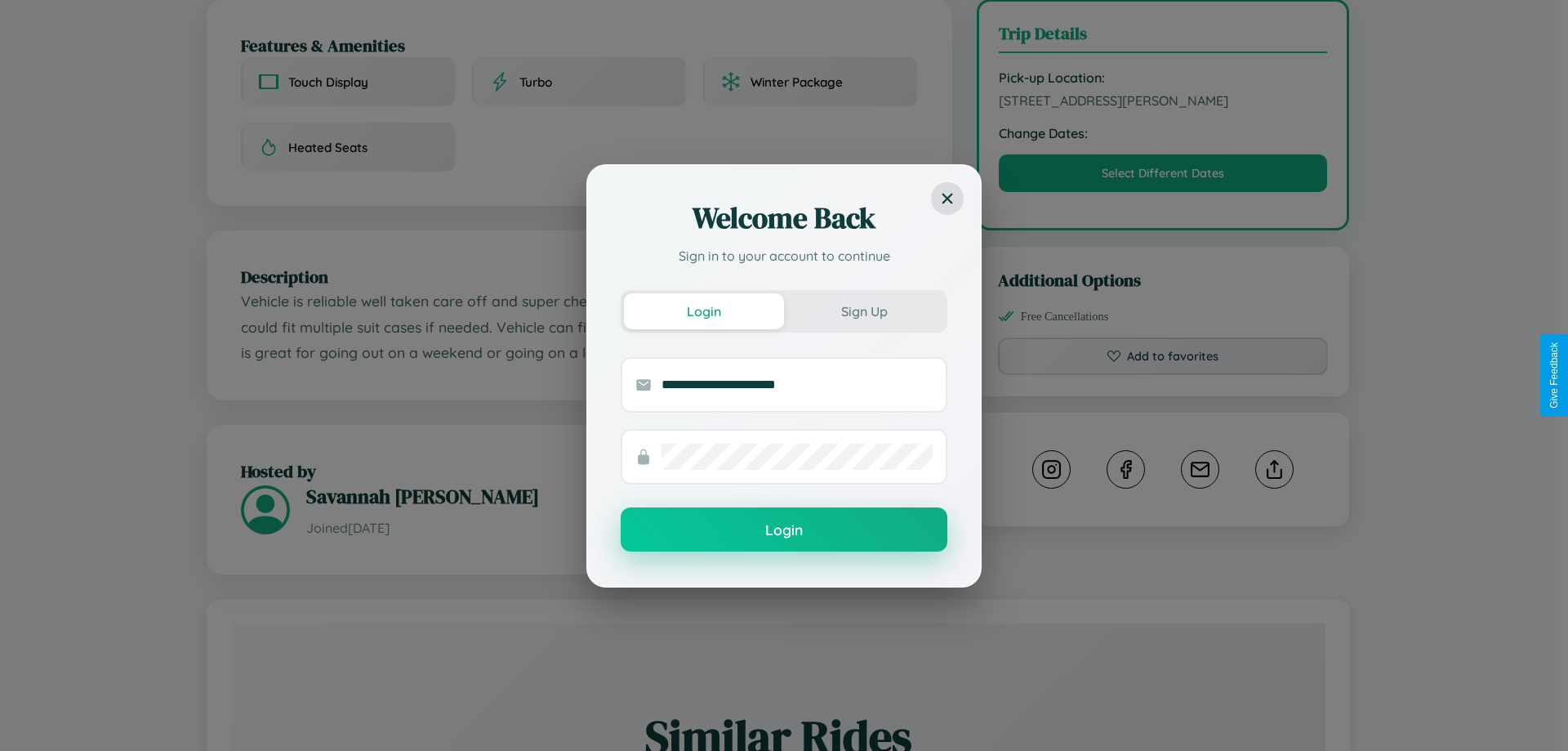
click at [784, 530] on button "Login" at bounding box center [783, 529] width 326 height 44
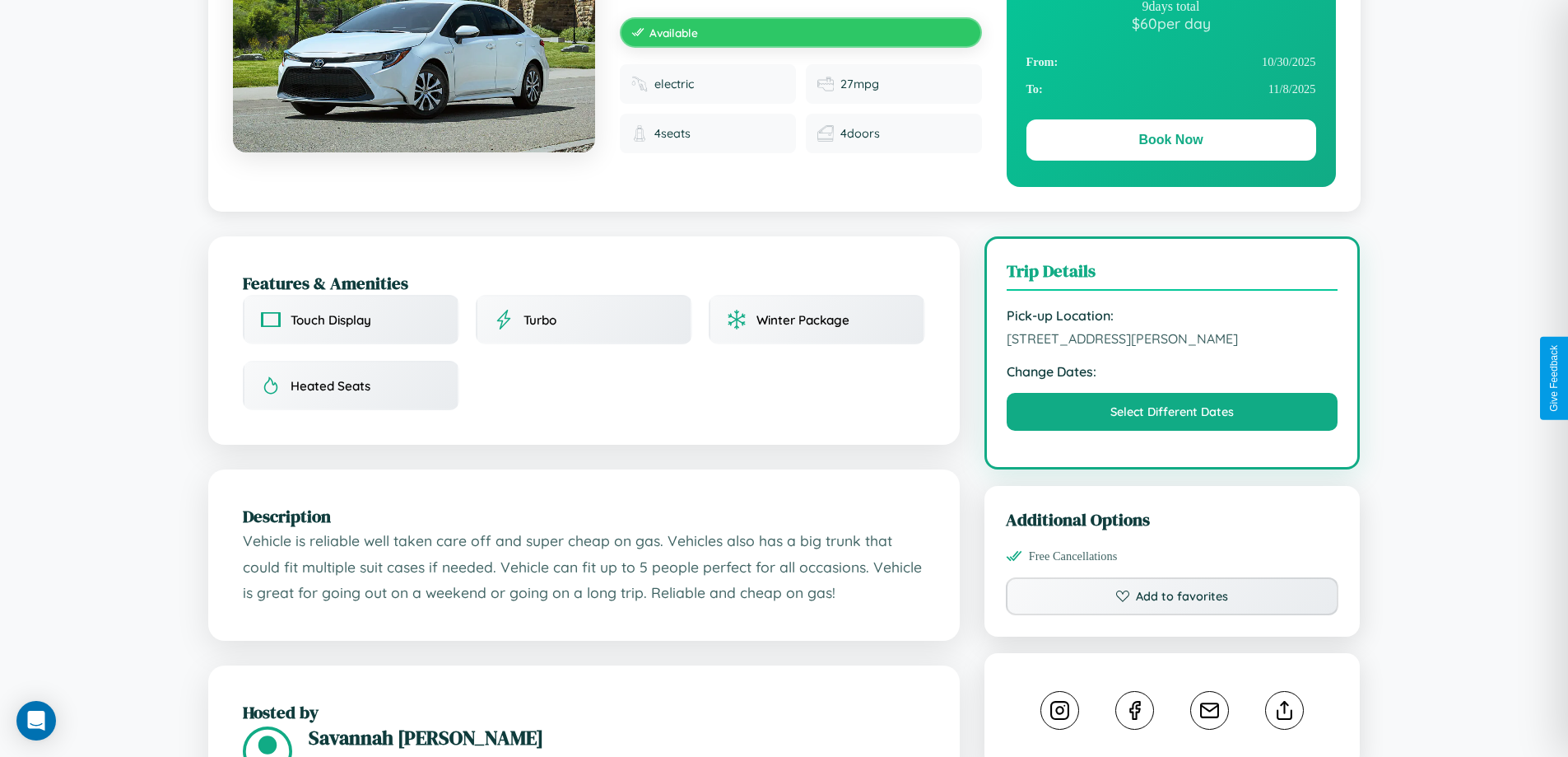
scroll to position [0, 0]
